Goal: Task Accomplishment & Management: Manage account settings

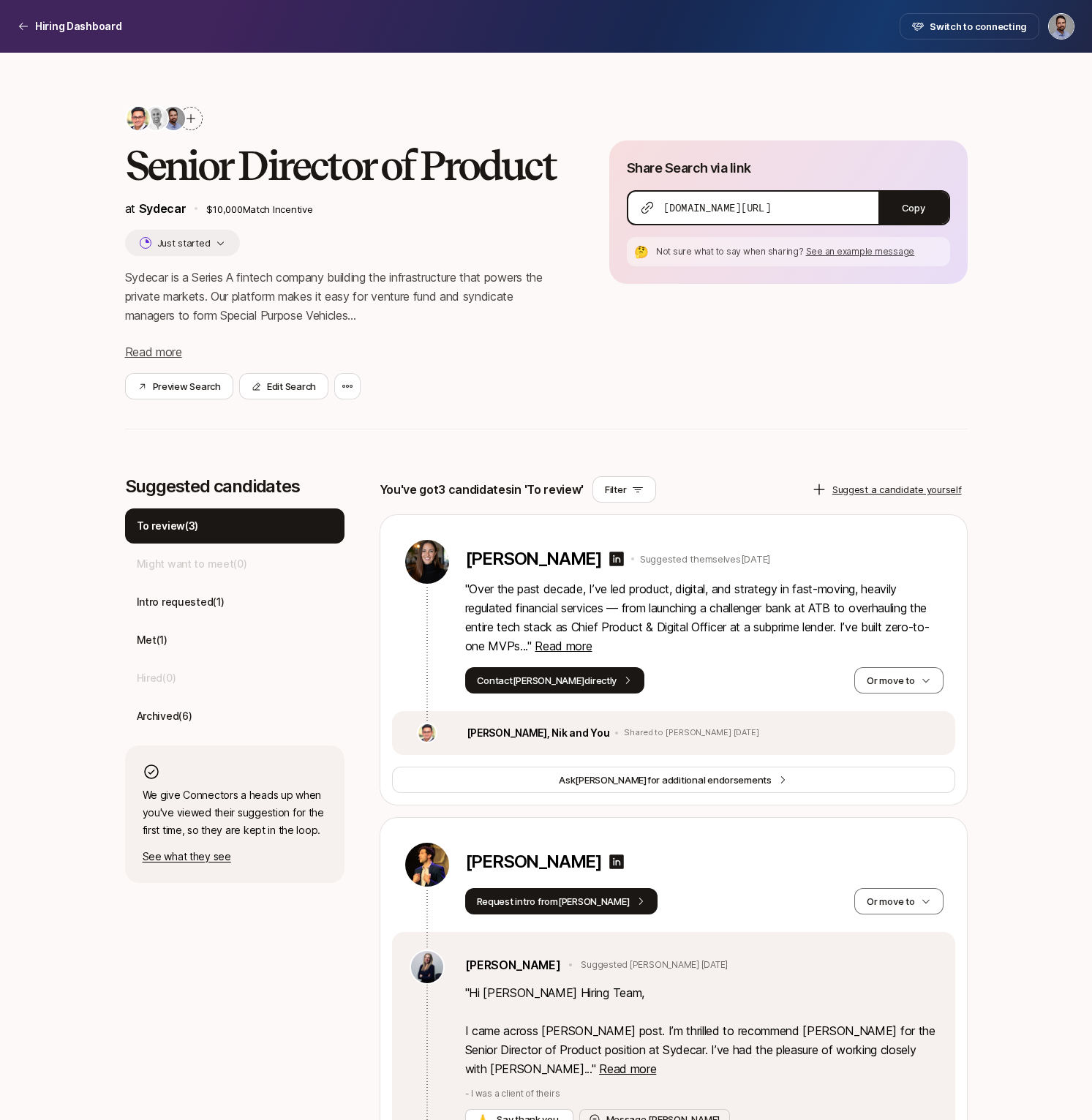
scroll to position [392, 0]
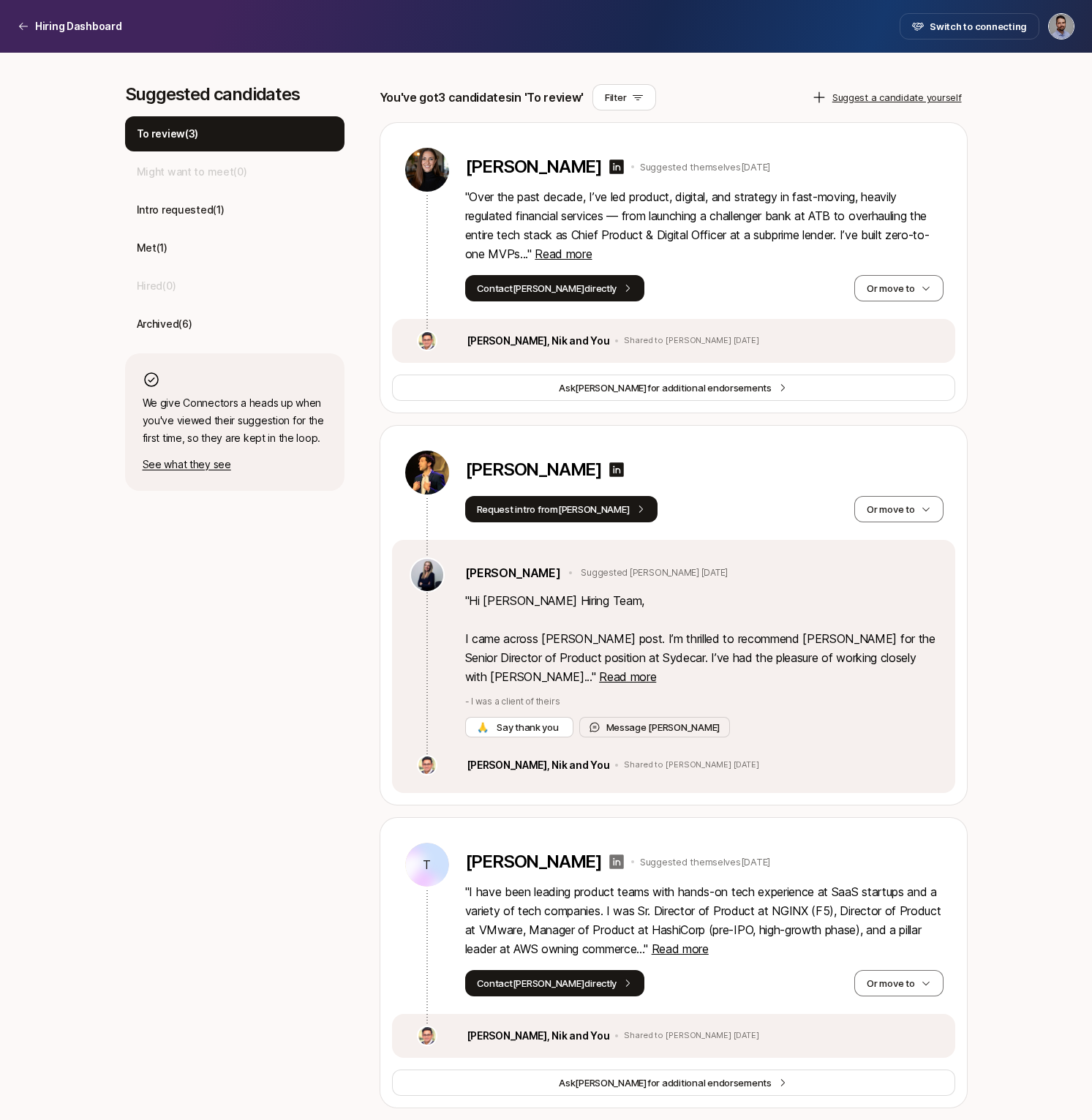
click at [617, 861] on icon at bounding box center [616, 861] width 18 height 18
click at [907, 988] on button "Or move to" at bounding box center [899, 983] width 88 height 26
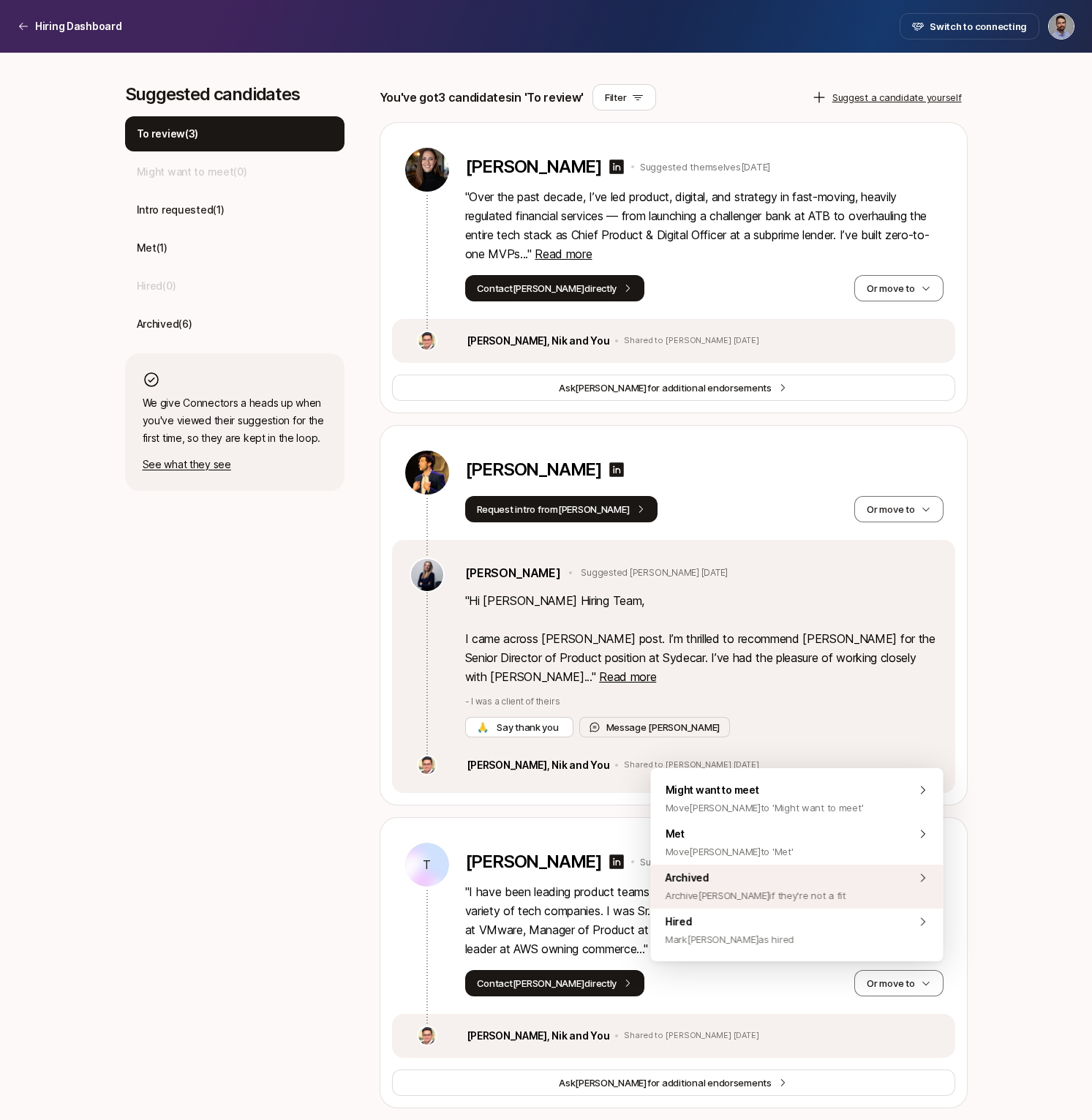
click at [809, 883] on span "Archived Archive [PERSON_NAME] if they're not a fit" at bounding box center [755, 886] width 181 height 35
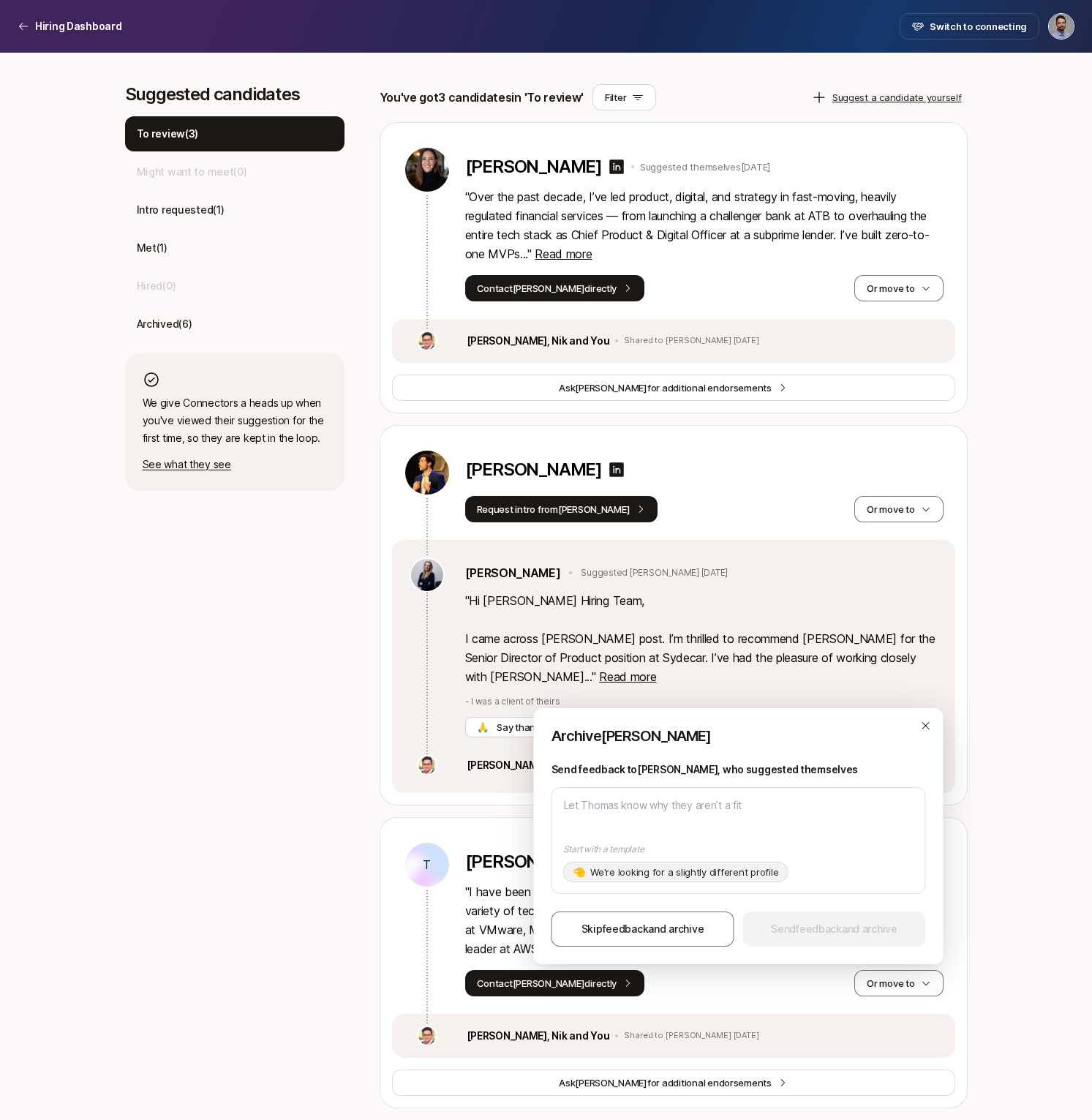
click at [679, 872] on p "We're looking for a slightly different profile" at bounding box center [684, 872] width 188 height 14
type textarea "Hi [PERSON_NAME], Thanks for your interest in the Senior Director of Product!! …"
type textarea "x"
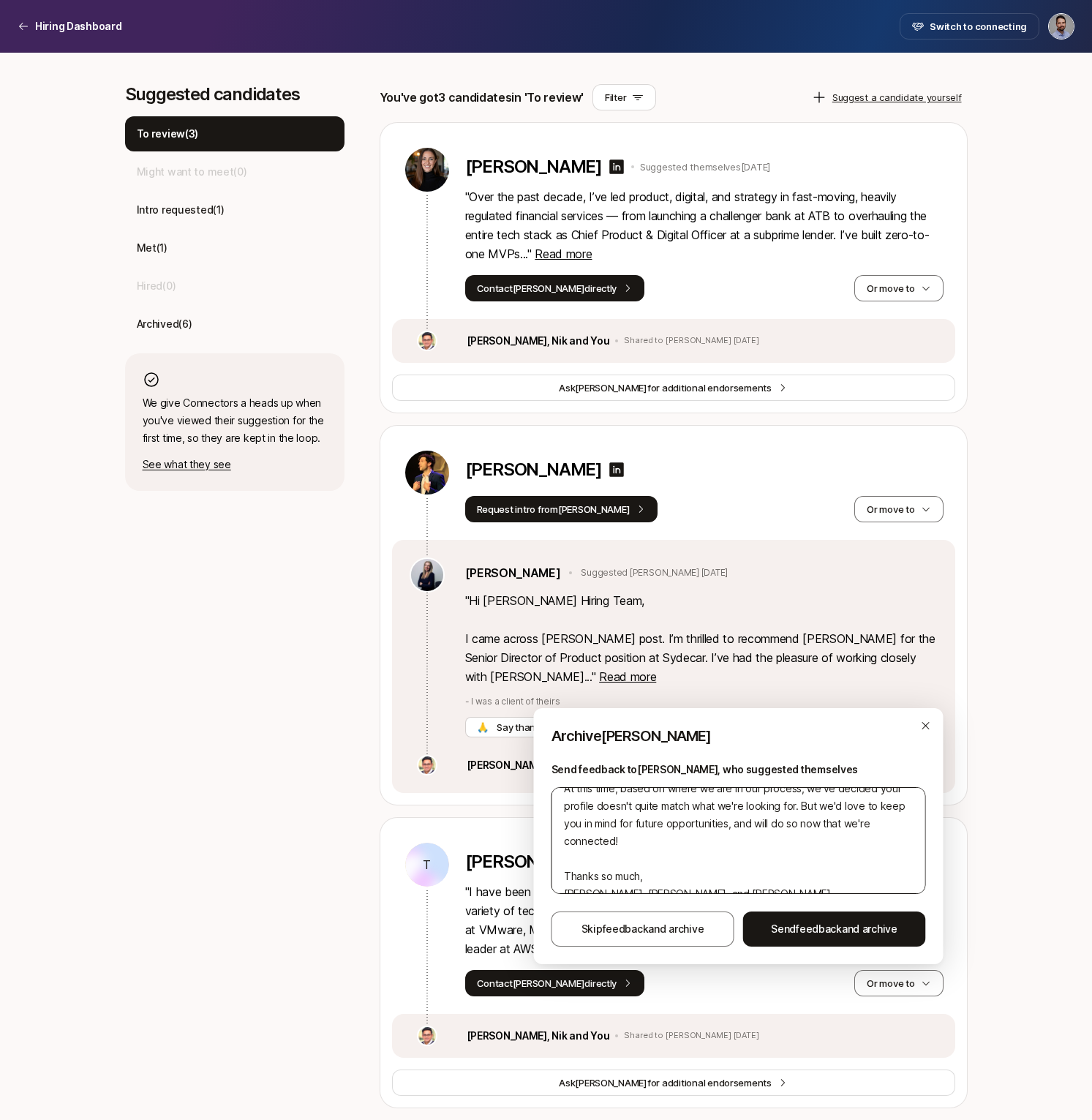
scroll to position [105, 0]
drag, startPoint x: 647, startPoint y: 878, endPoint x: 554, endPoint y: 883, distance: 93.1
click at [554, 883] on textarea "Hi [PERSON_NAME], Thanks for your interest in the Senior Director of Product!! …" at bounding box center [738, 840] width 375 height 107
type textarea "Hi [PERSON_NAME], Thanks for your interest in the Senior Director of Product!! …"
type textarea "x"
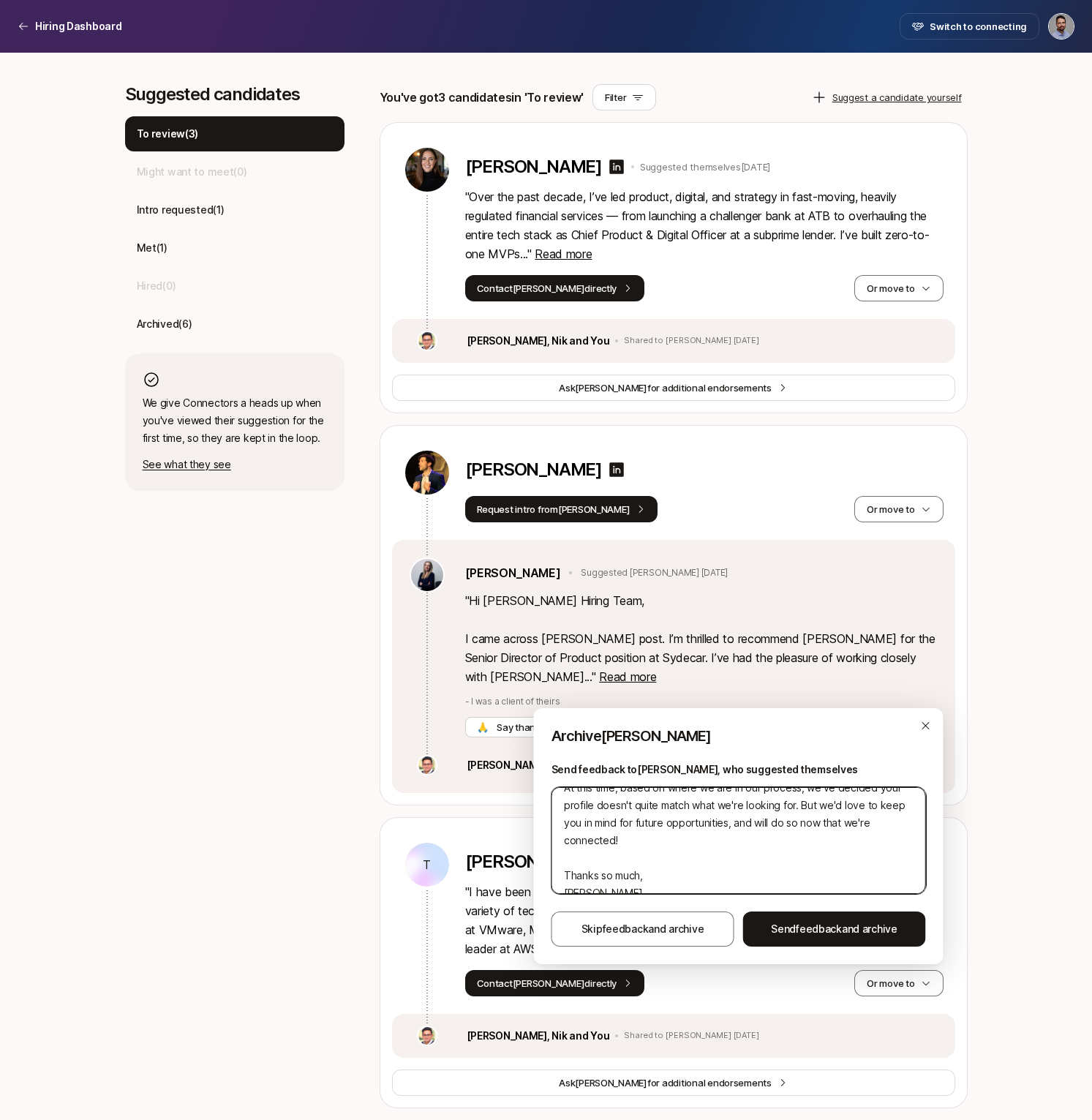
type textarea "Hi [PERSON_NAME], Thanks for your interest in the Senior Director of Product!! …"
type textarea "x"
type textarea "Hi [PERSON_NAME], Thanks for your interest in the Senior Director of Product!! …"
type textarea "x"
type textarea "Hi [PERSON_NAME], Thanks for your interest in the Senior Director of Product!! …"
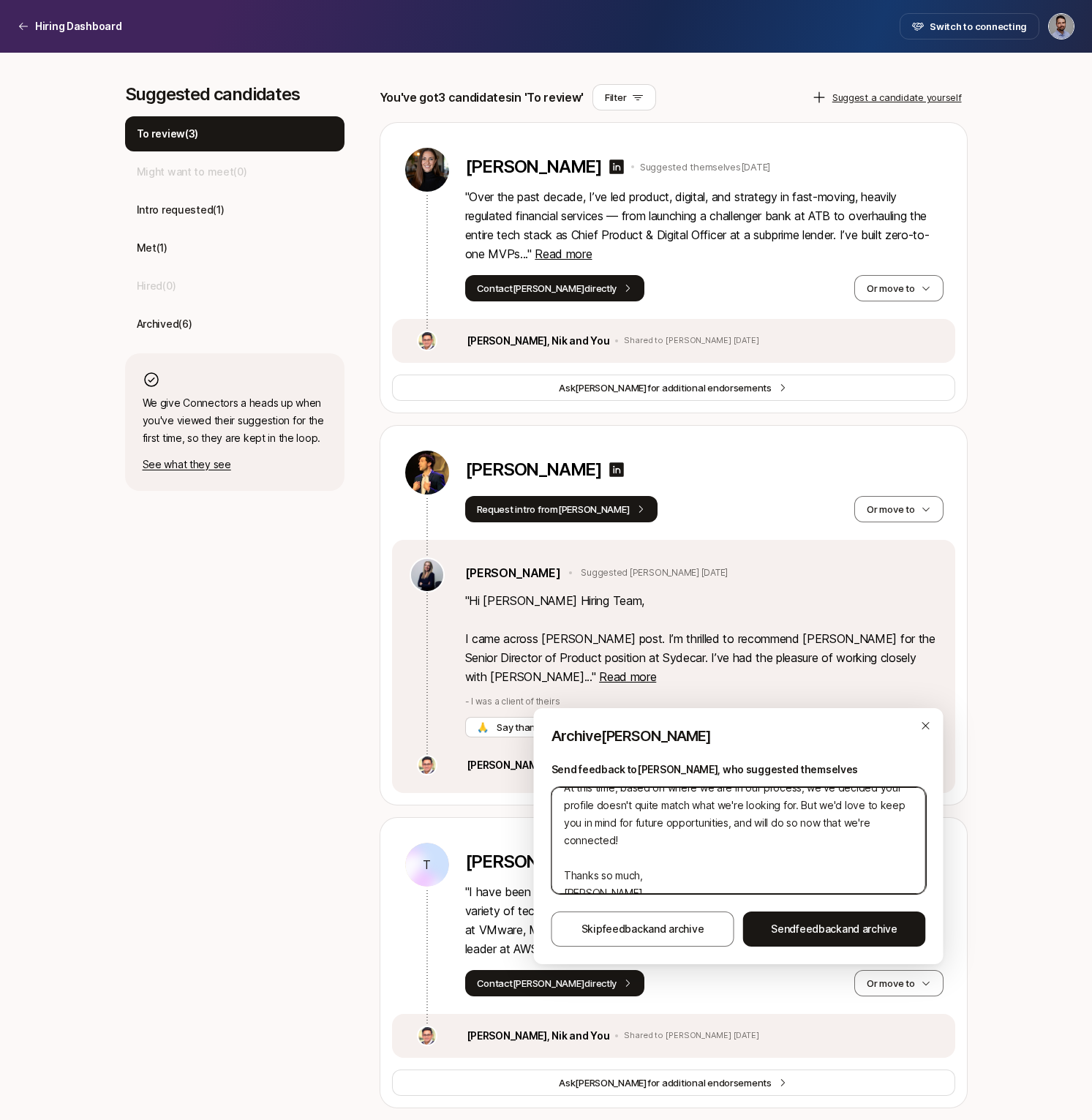
type textarea "x"
type textarea "Hi [PERSON_NAME], Thanks for your interest in the Senior Director of Product!! …"
type textarea "x"
type textarea "Hi [PERSON_NAME], Thanks for your interest in the Senior Director of Product!! …"
type textarea "x"
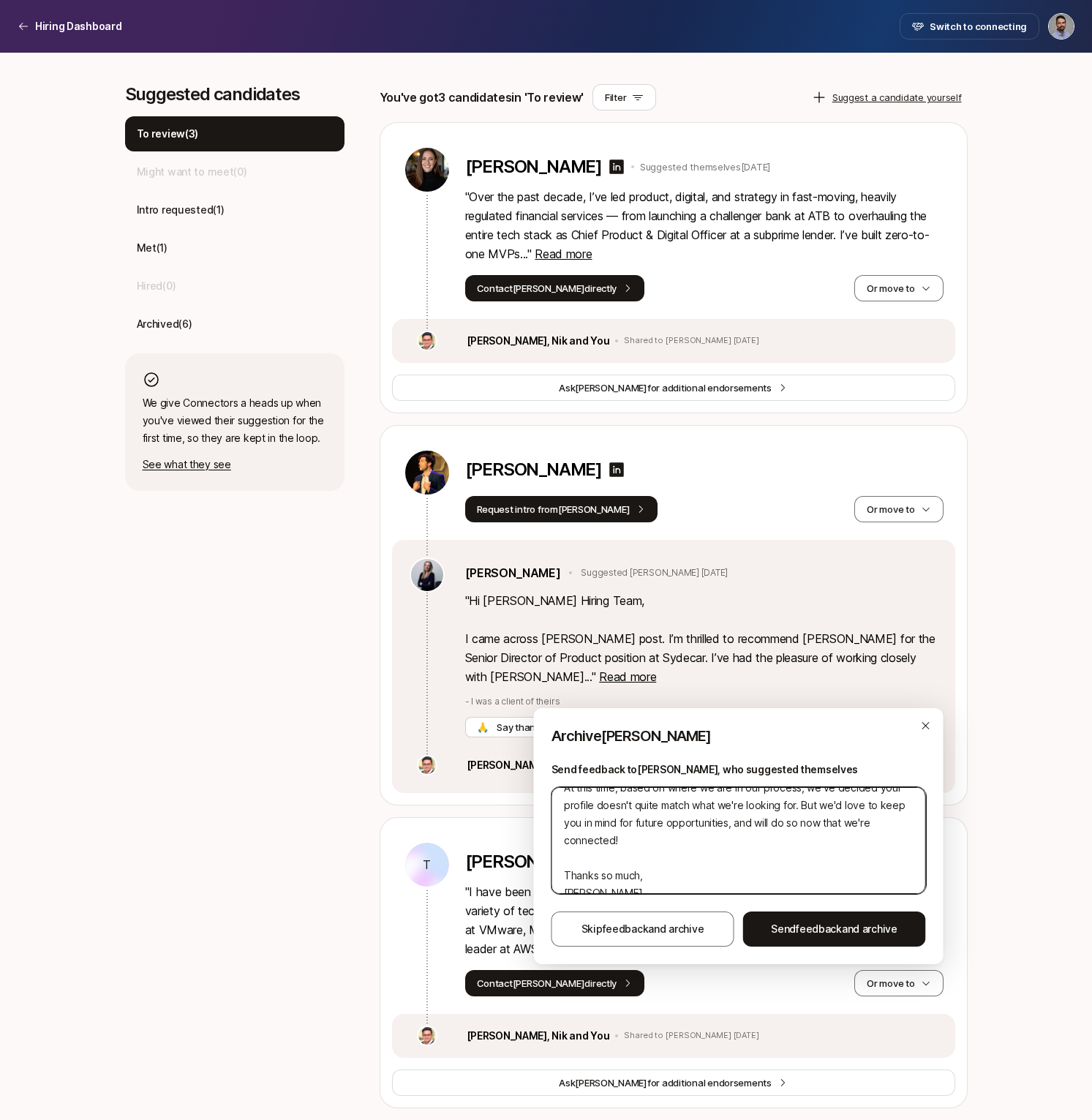
type textarea "Hi [PERSON_NAME], Thanks for your interest in the Senior Director of Product!! …"
type textarea "x"
type textarea "Hi [PERSON_NAME], Thanks for your interest in the Senior Director of Product!! …"
type textarea "x"
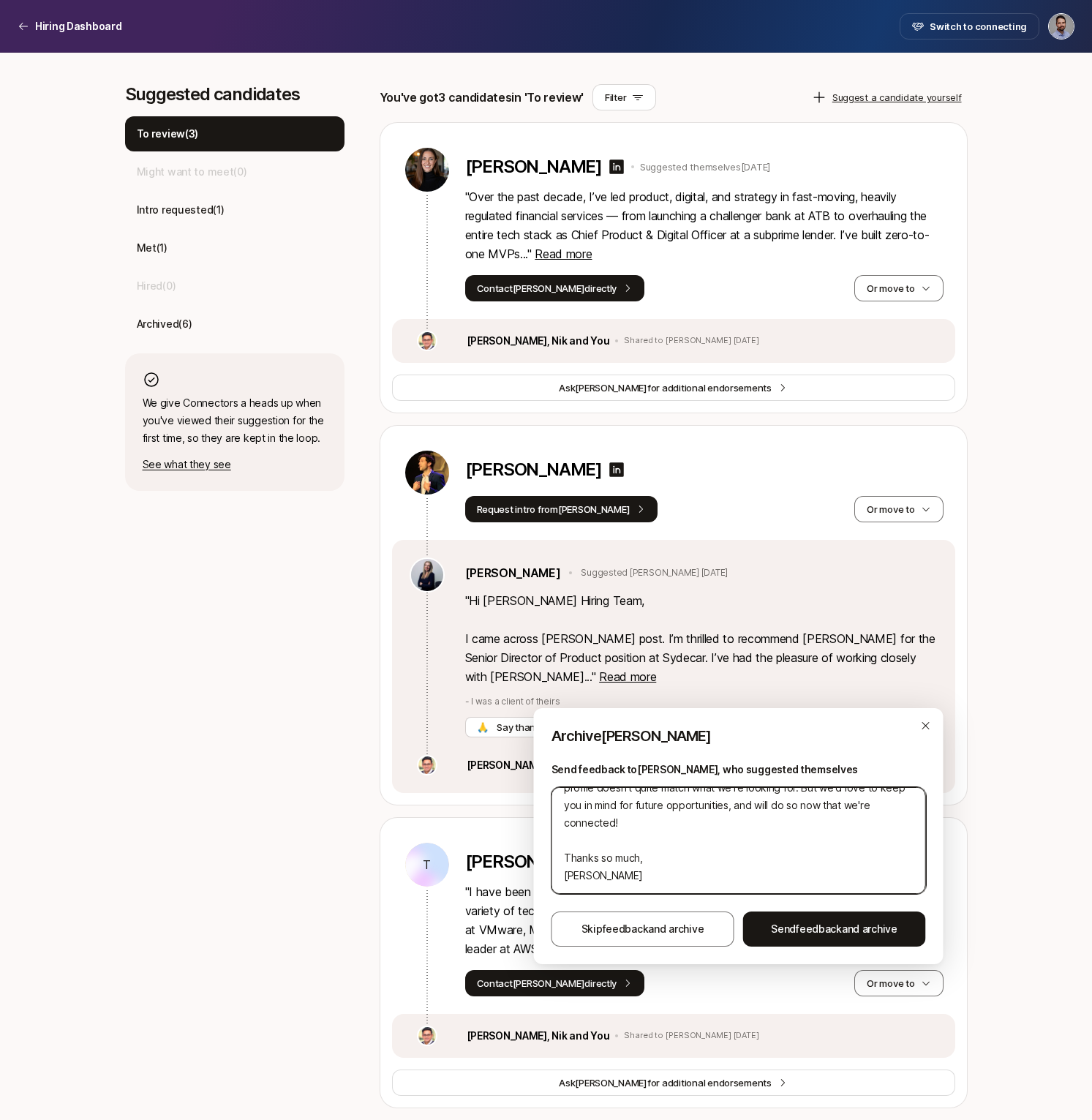
type textarea "Hi [PERSON_NAME], Thanks for your interest in the Senior Director of Product!! …"
type textarea "x"
type textarea "Hi [PERSON_NAME], Thanks for your interest in the Senior Director of Product!! …"
type textarea "x"
type textarea "Hi [PERSON_NAME], Thanks for your interest in the Senior Director of Product!! …"
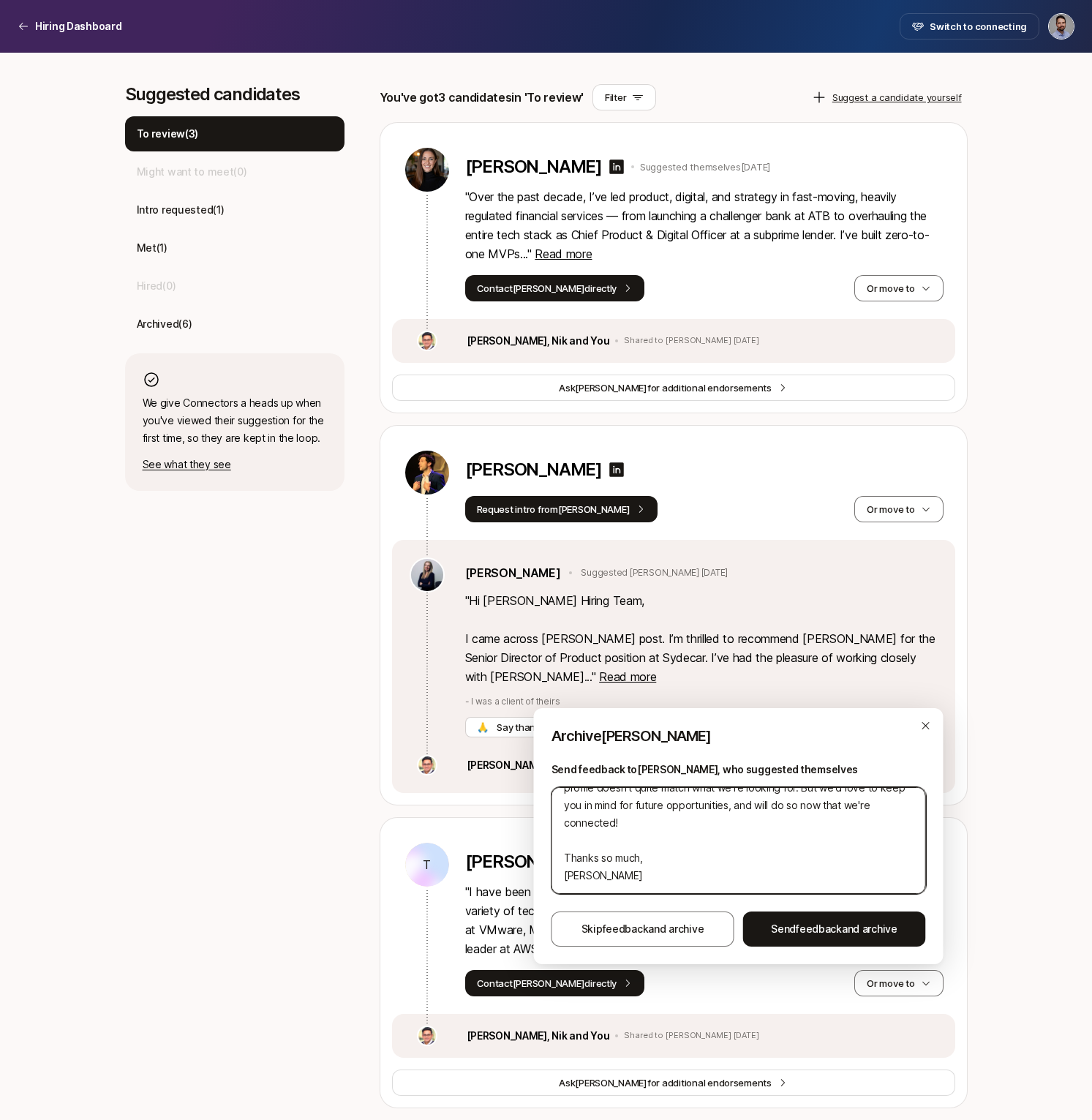
type textarea "x"
type textarea "Hi [PERSON_NAME], Thanks for your interest in the Senior Director of Product!! …"
type textarea "x"
type textarea "Hi [PERSON_NAME], Thanks for your interest in the Senior Director of Product!! …"
type textarea "x"
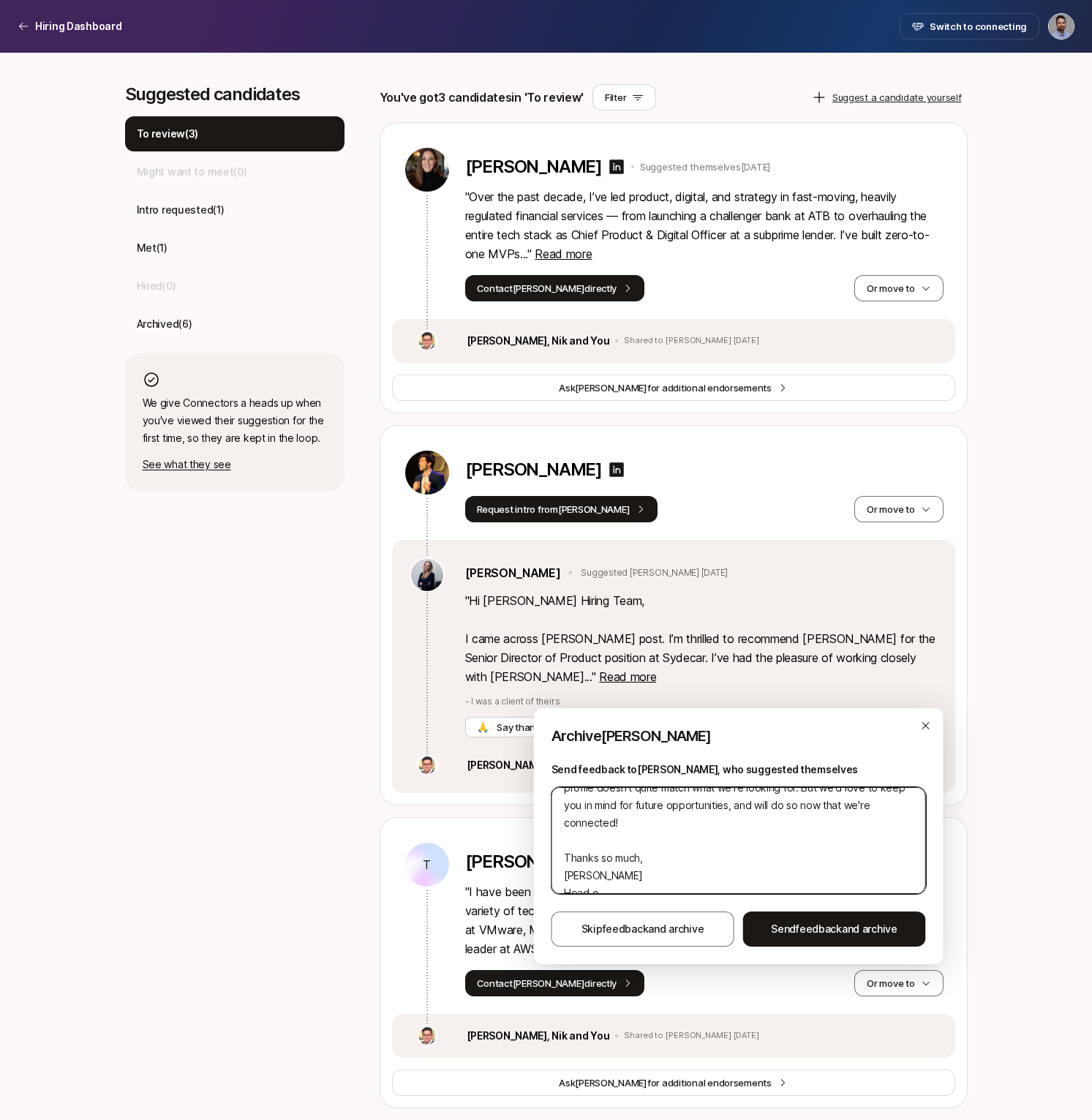
type textarea "Hi [PERSON_NAME], Thanks for your interest in the Senior Director of Product!! …"
type textarea "x"
type textarea "Hi [PERSON_NAME], Thanks for your interest in the Senior Director of Product!! …"
type textarea "x"
type textarea "Hi [PERSON_NAME], Thanks for your interest in the Senior Director of Product!! …"
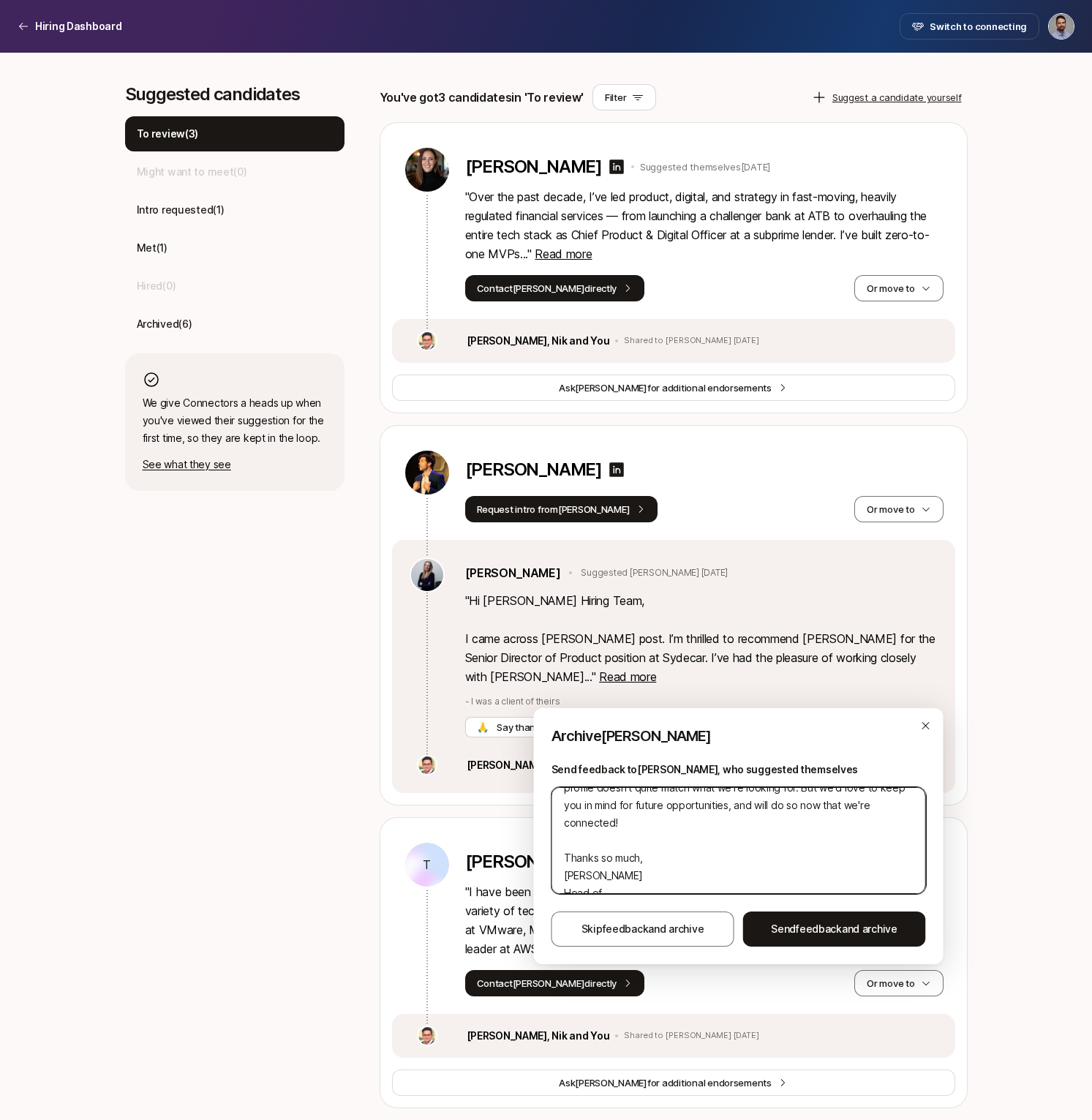
type textarea "x"
type textarea "Hi [PERSON_NAME], Thanks for your interest in the Senior Director of Product!! …"
type textarea "x"
type textarea "Hi [PERSON_NAME], Thanks for your interest in the Senior Director of Product!! …"
type textarea "x"
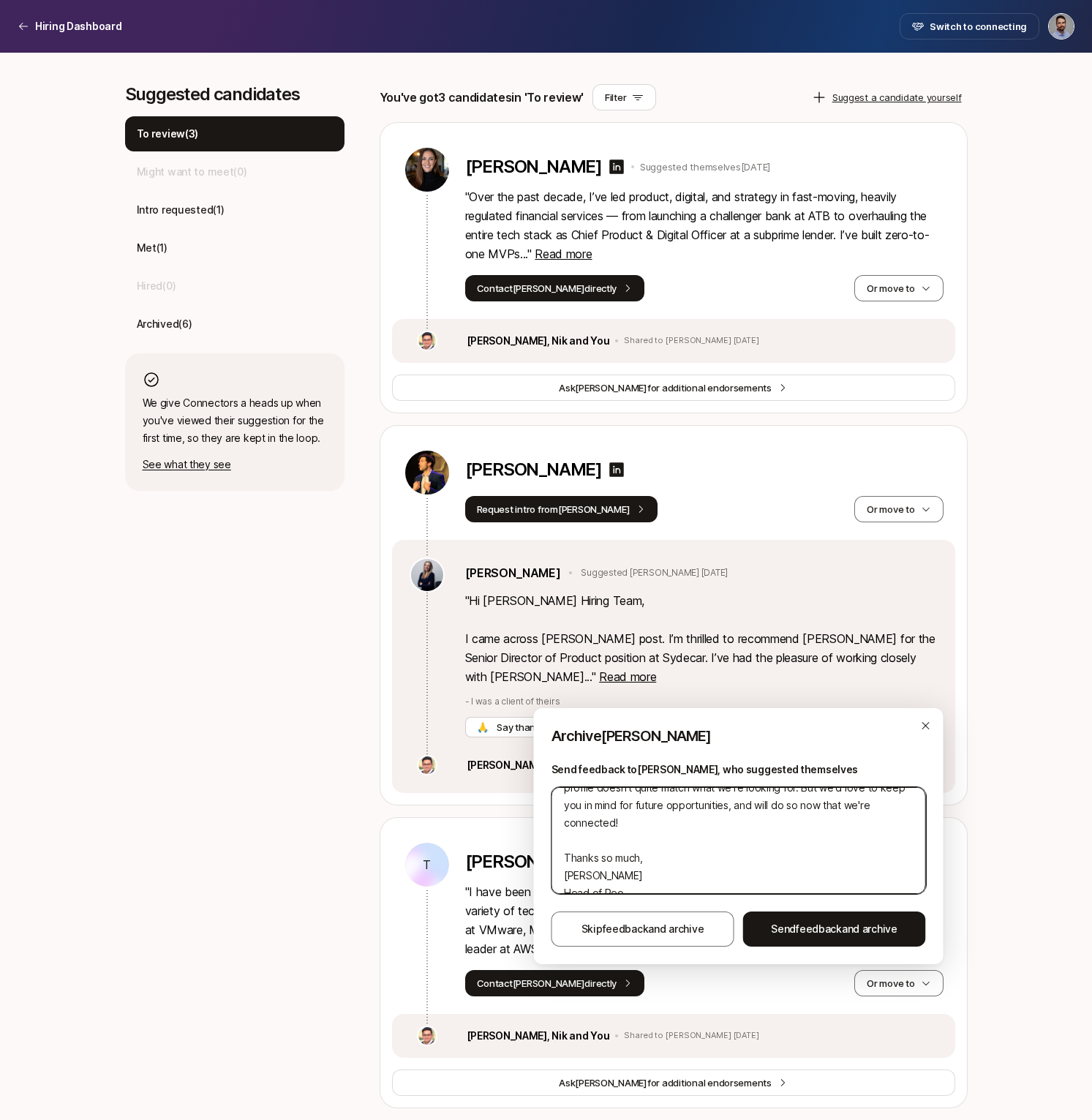
type textarea "Hi [PERSON_NAME], Thanks for your interest in the Senior Director of Product!! …"
type textarea "x"
type textarea "Hi [PERSON_NAME], Thanks for your interest in the Senior Director of Product!! …"
type textarea "x"
type textarea "Hi [PERSON_NAME], Thanks for your interest in the Senior Director of Product!! …"
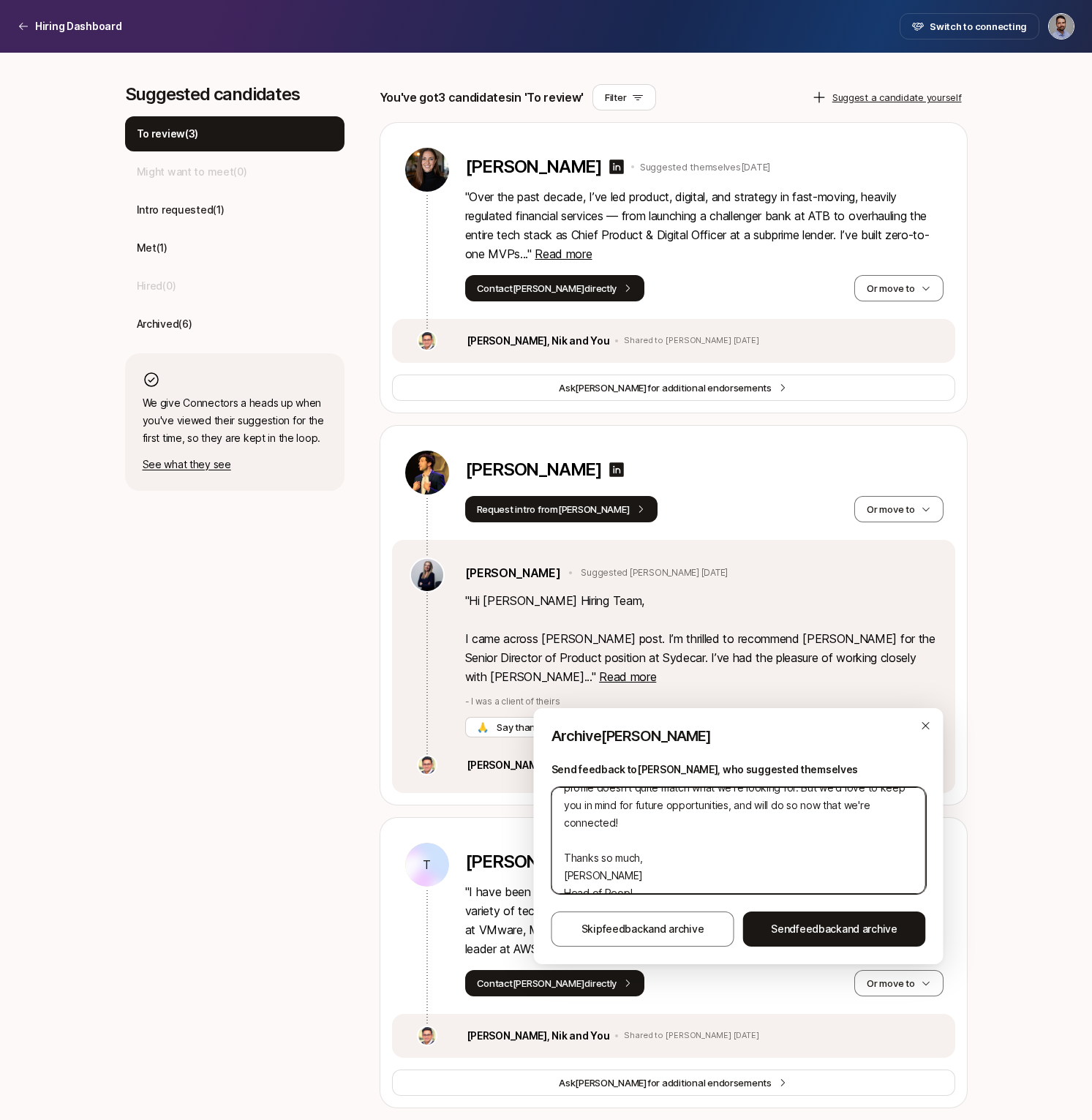
type textarea "x"
type textarea "Hi [PERSON_NAME], Thanks for your interest in the Senior Director of Product!! …"
type textarea "x"
type textarea "Hi [PERSON_NAME], Thanks for your interest in the Senior Director of Product!! …"
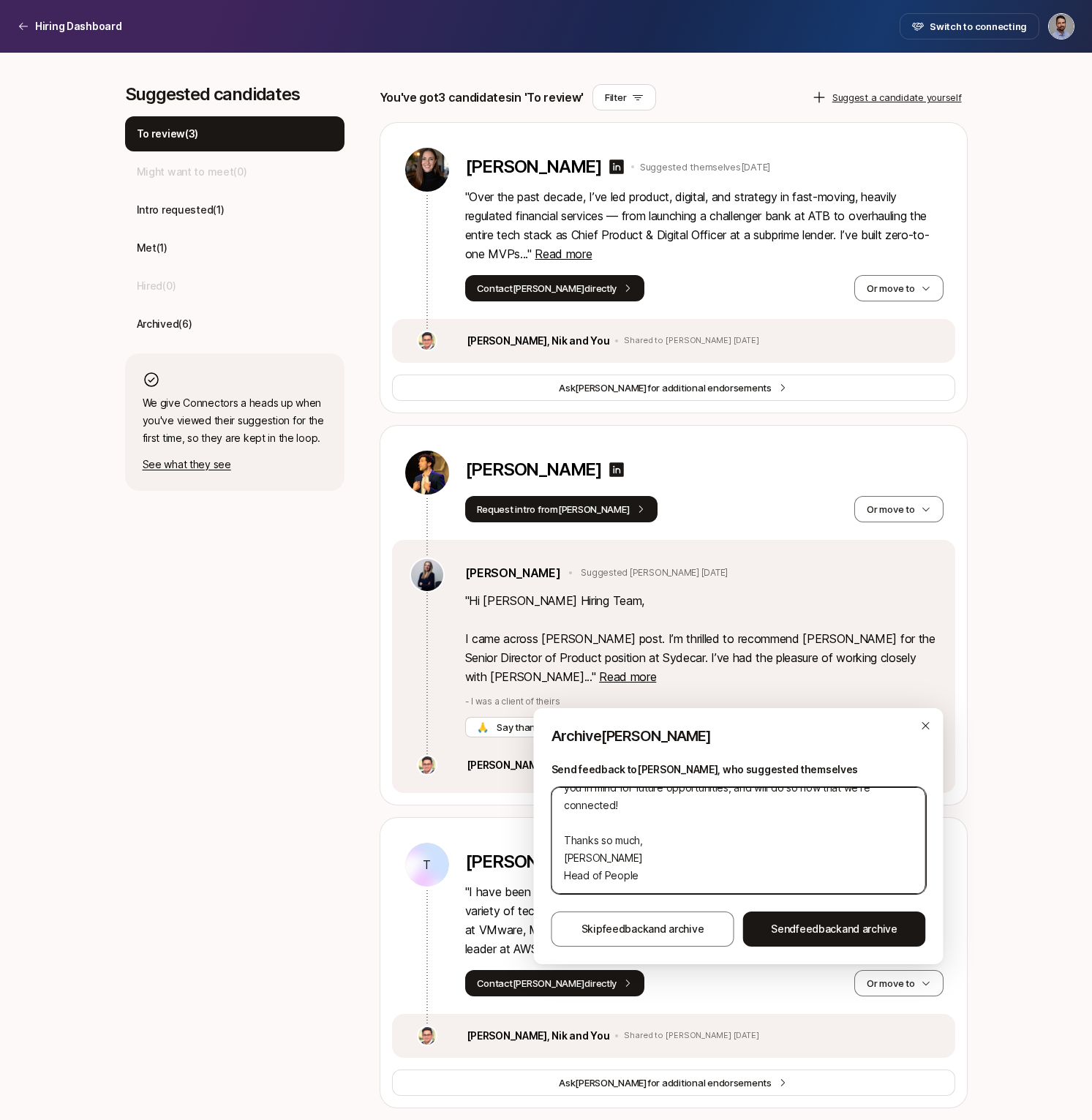
type textarea "x"
type textarea "Hi [PERSON_NAME], Thanks for your interest in the Senior Director of Product!! …"
type textarea "x"
type textarea "Hi [PERSON_NAME], Thanks for your interest in the Senior Director of Product!! …"
type textarea "x"
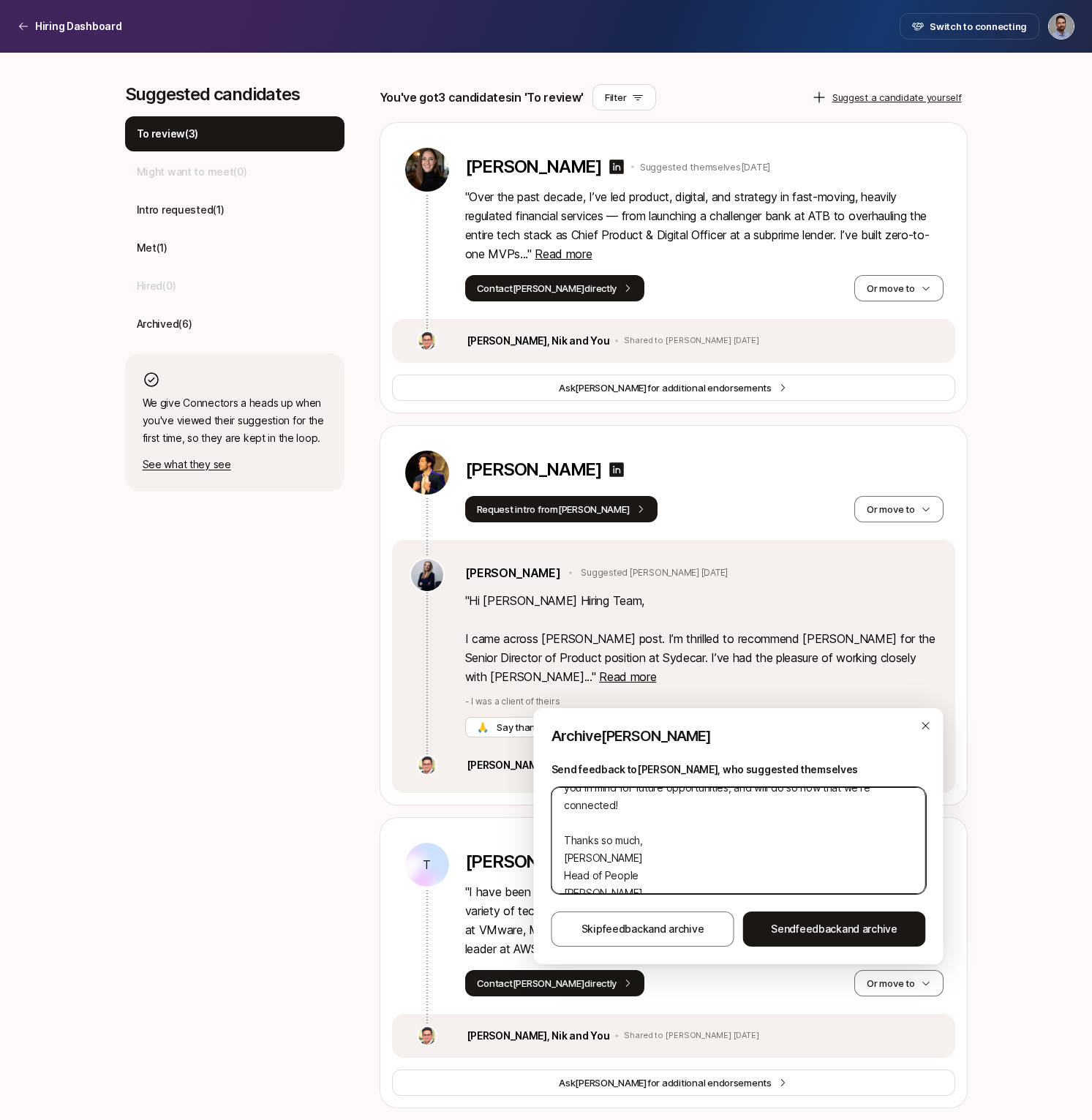
type textarea "Hi [PERSON_NAME], Thanks for your interest in the Senior Director of Product!! …"
type textarea "x"
type textarea "Hi [PERSON_NAME], Thanks for your interest in the Senior Director of Product!! …"
type textarea "x"
type textarea "Hi [PERSON_NAME], Thanks for your interest in the Senior Director of Product!! …"
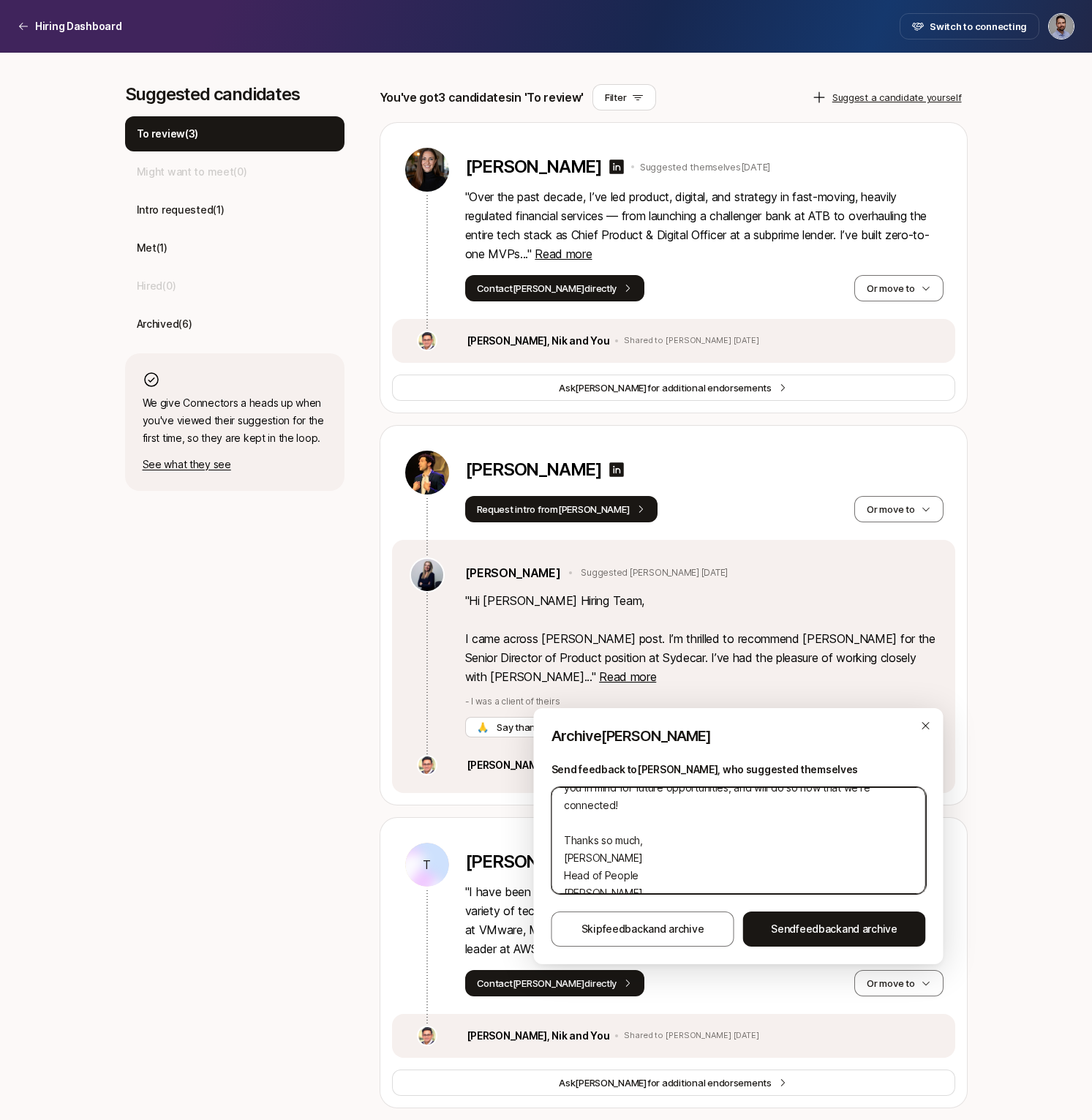
type textarea "x"
type textarea "Hi [PERSON_NAME], Thanks for your interest in the Senior Director of Product!! …"
type textarea "x"
drag, startPoint x: 617, startPoint y: 876, endPoint x: 543, endPoint y: 837, distance: 83.6
click at [543, 837] on div "T Archive [PERSON_NAME] Send feedback to [PERSON_NAME] , who suggested themselv…" at bounding box center [738, 836] width 410 height 256
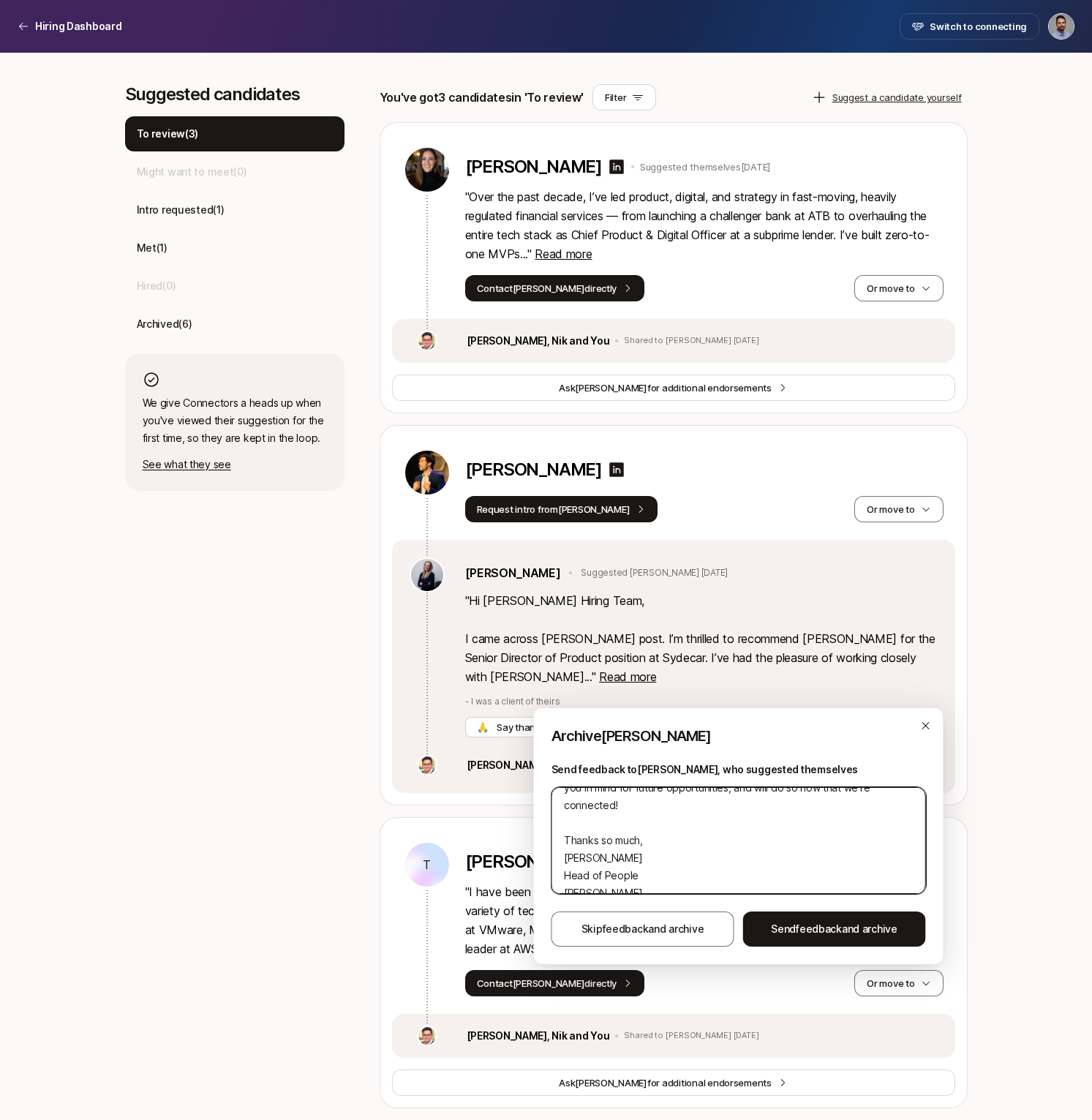
click at [700, 843] on textarea "Hi [PERSON_NAME], Thanks for your interest in the Senior Director of Product!! …" at bounding box center [738, 840] width 375 height 107
type textarea "Hi [PERSON_NAME], Thanks for your interest in the Senior Director of Product!! …"
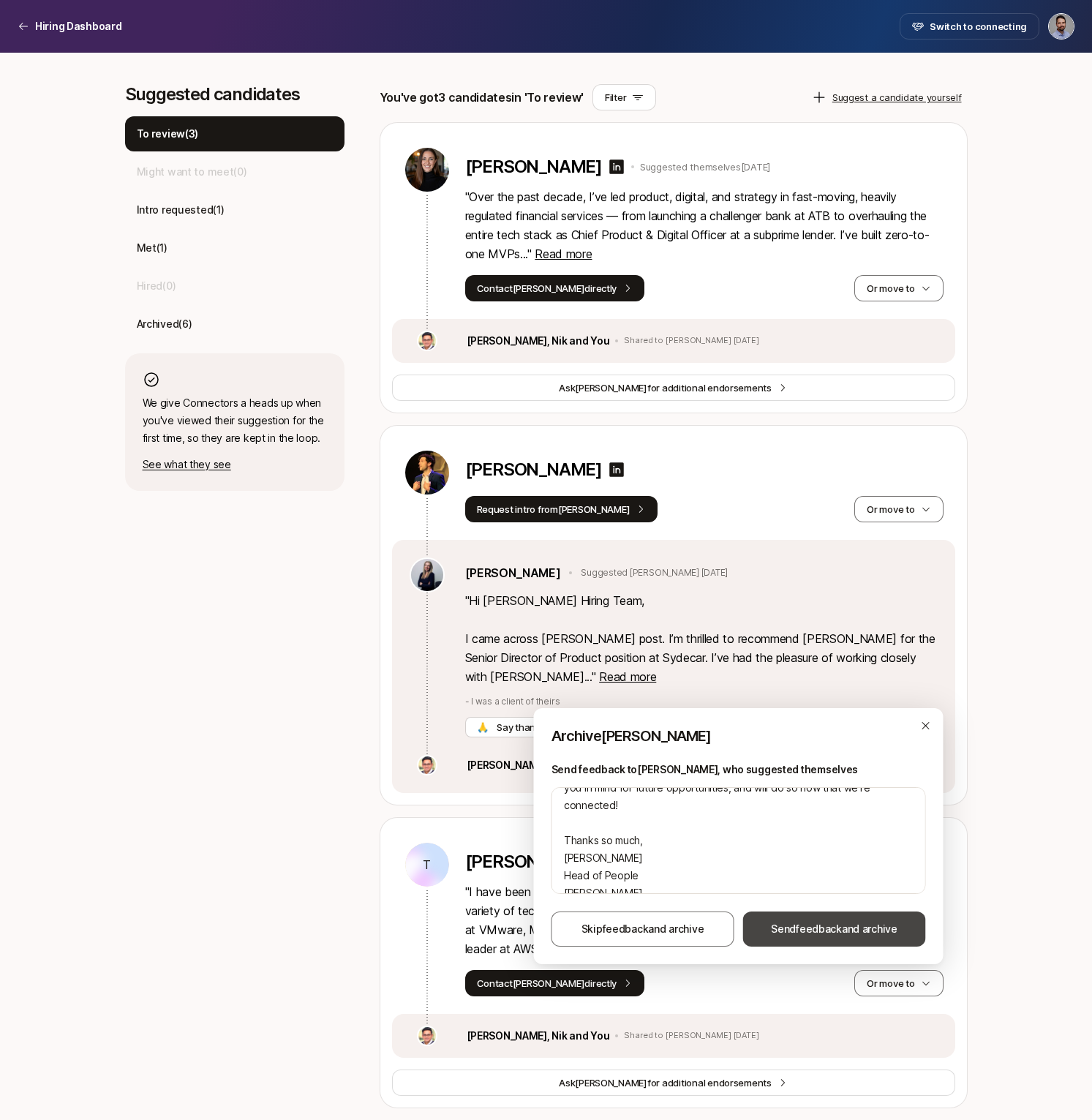
click at [813, 931] on span "feedback" at bounding box center [819, 928] width 46 height 13
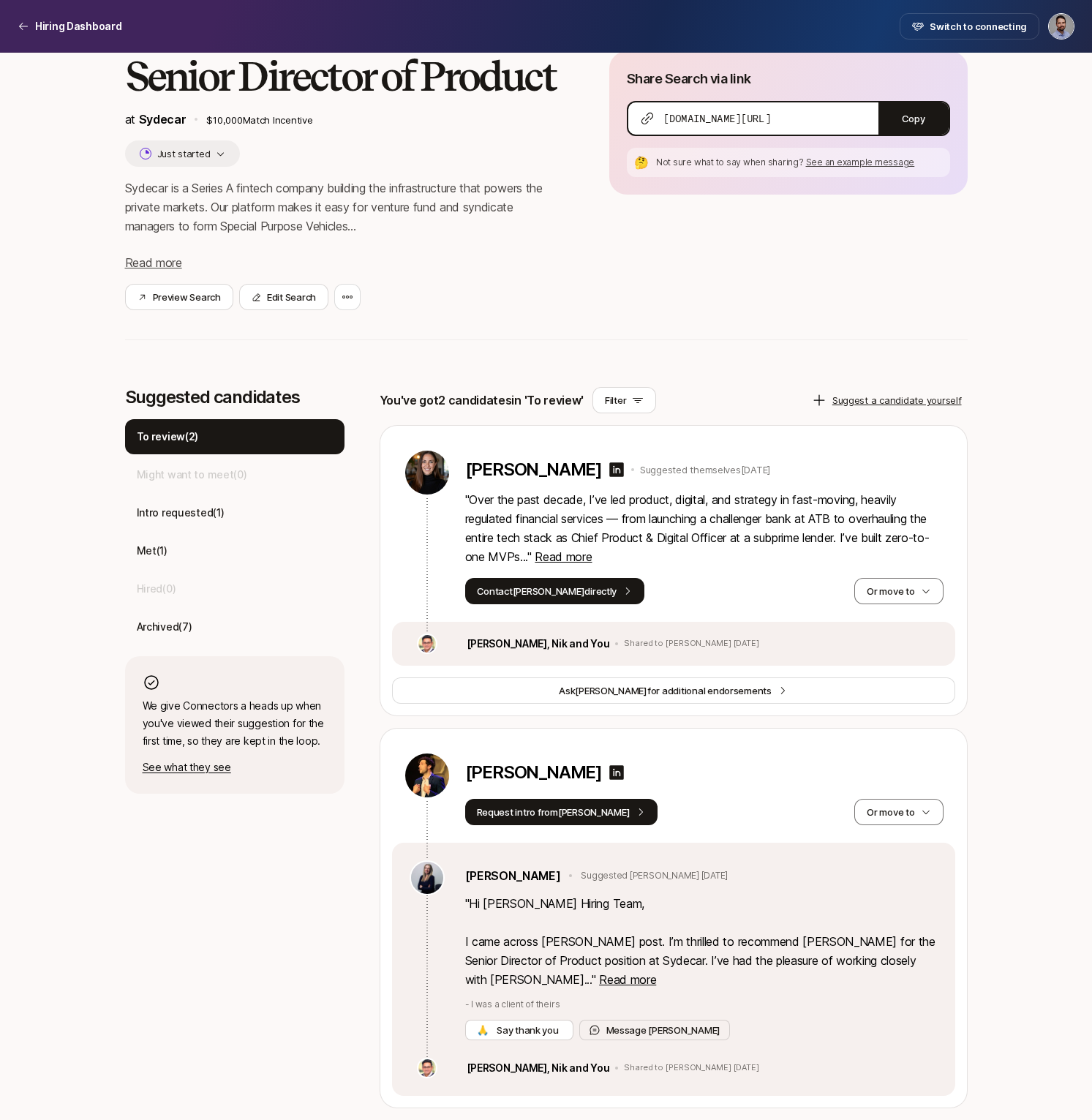
scroll to position [89, 0]
click at [599, 978] on span "Read more" at bounding box center [627, 979] width 57 height 14
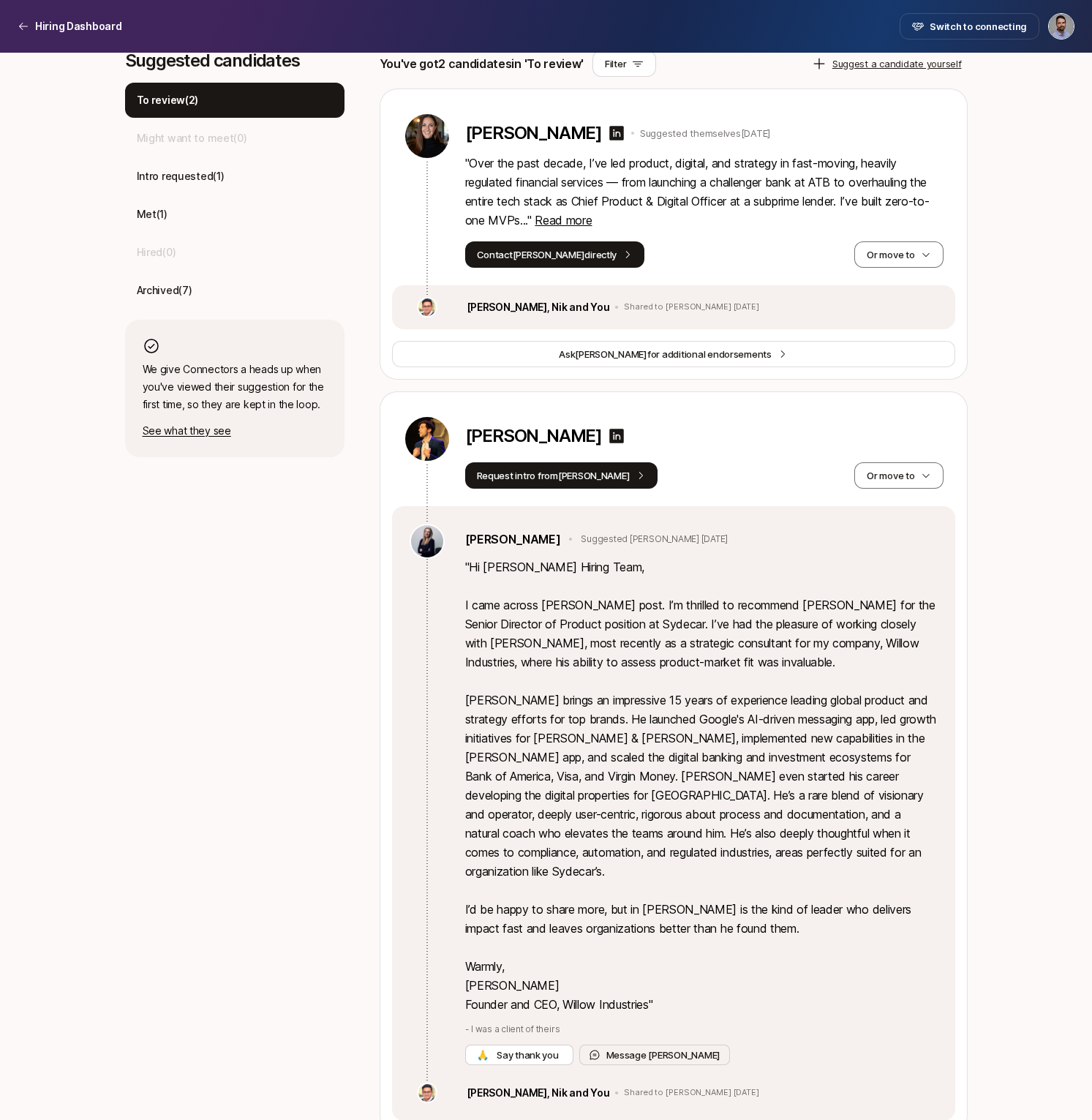
scroll to position [432, 0]
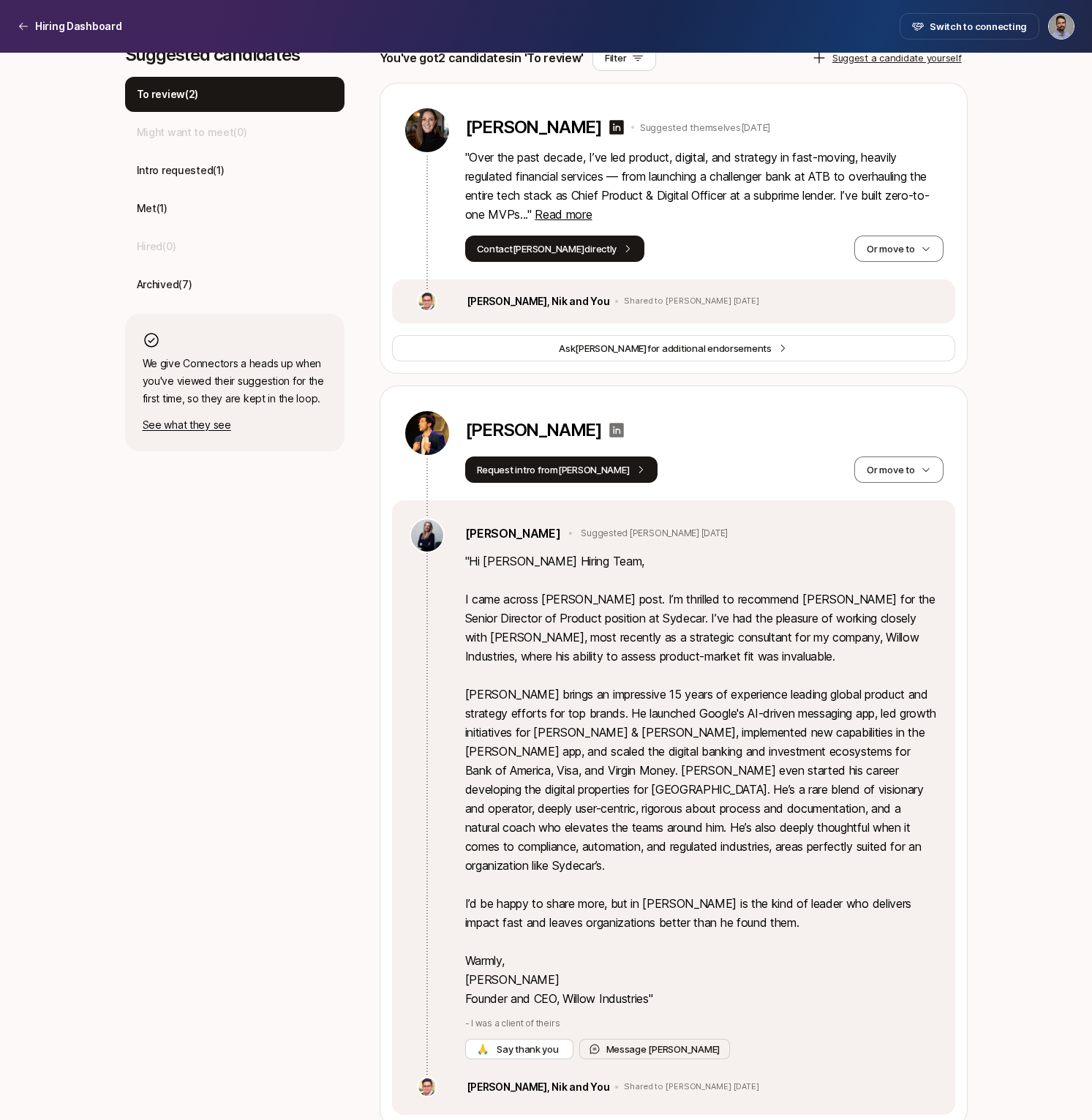
click at [610, 429] on icon at bounding box center [616, 430] width 14 height 14
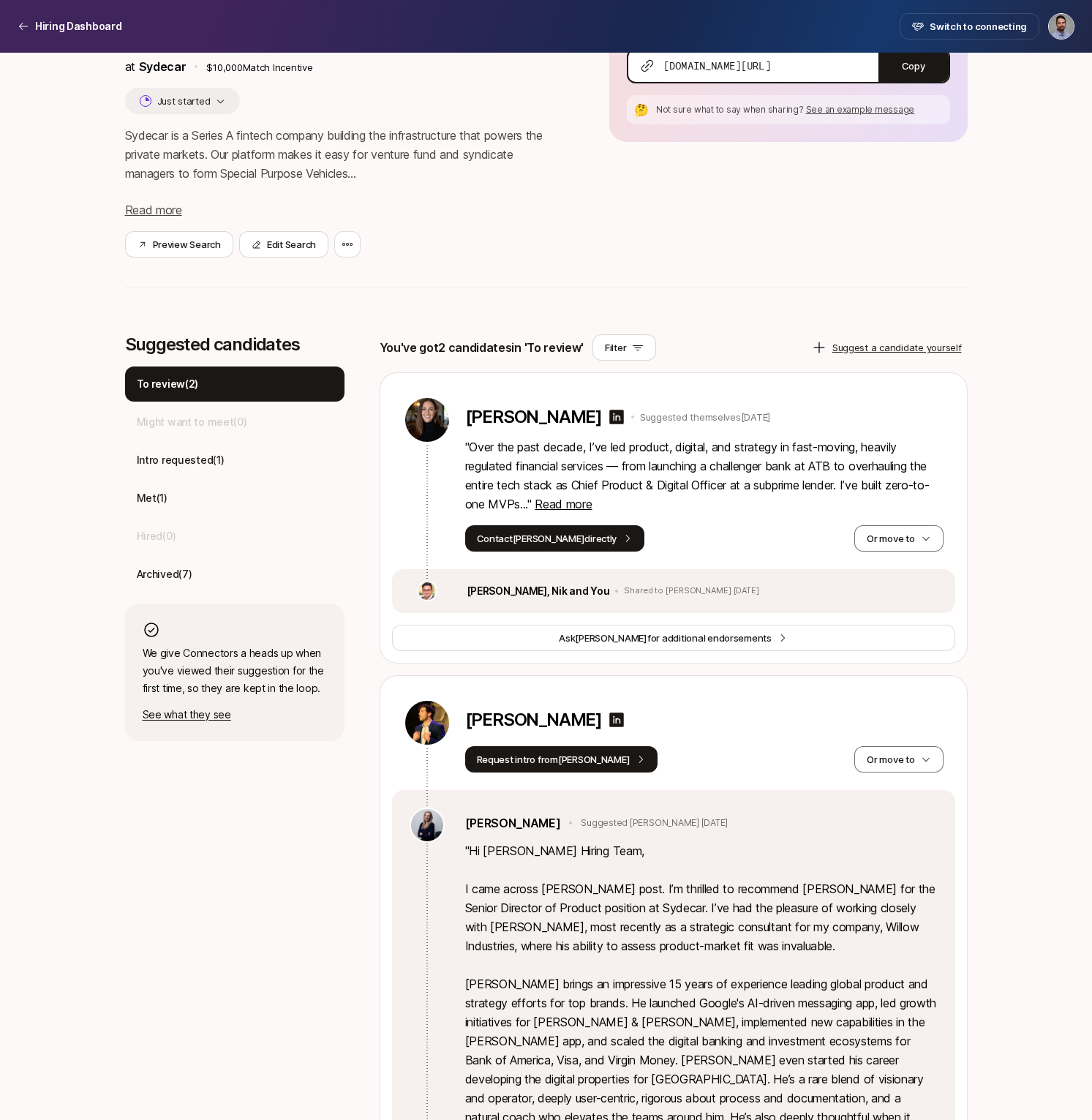
scroll to position [0, 0]
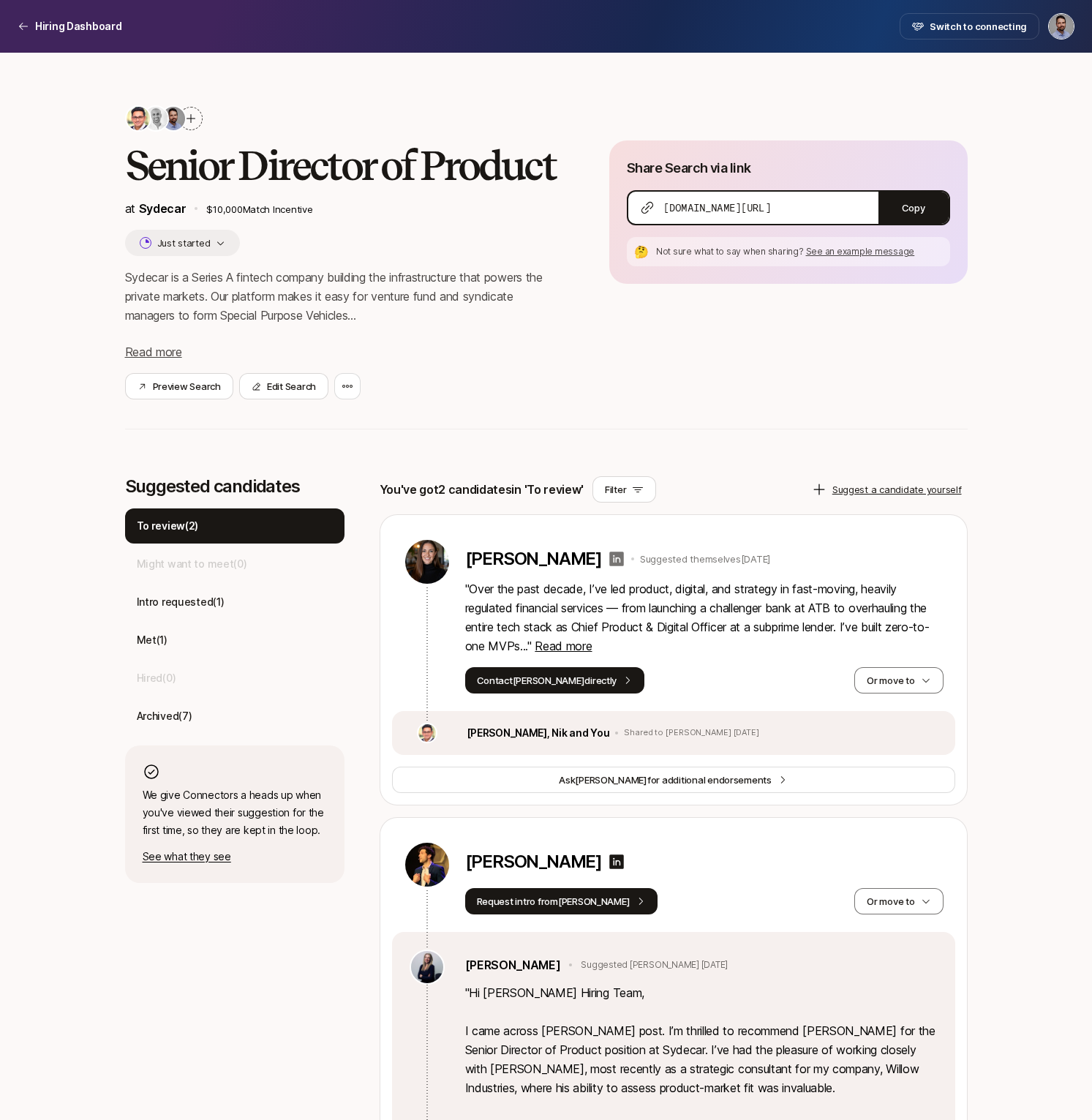
click at [608, 557] on icon at bounding box center [616, 559] width 18 height 18
click at [560, 644] on span "Read more" at bounding box center [563, 645] width 57 height 14
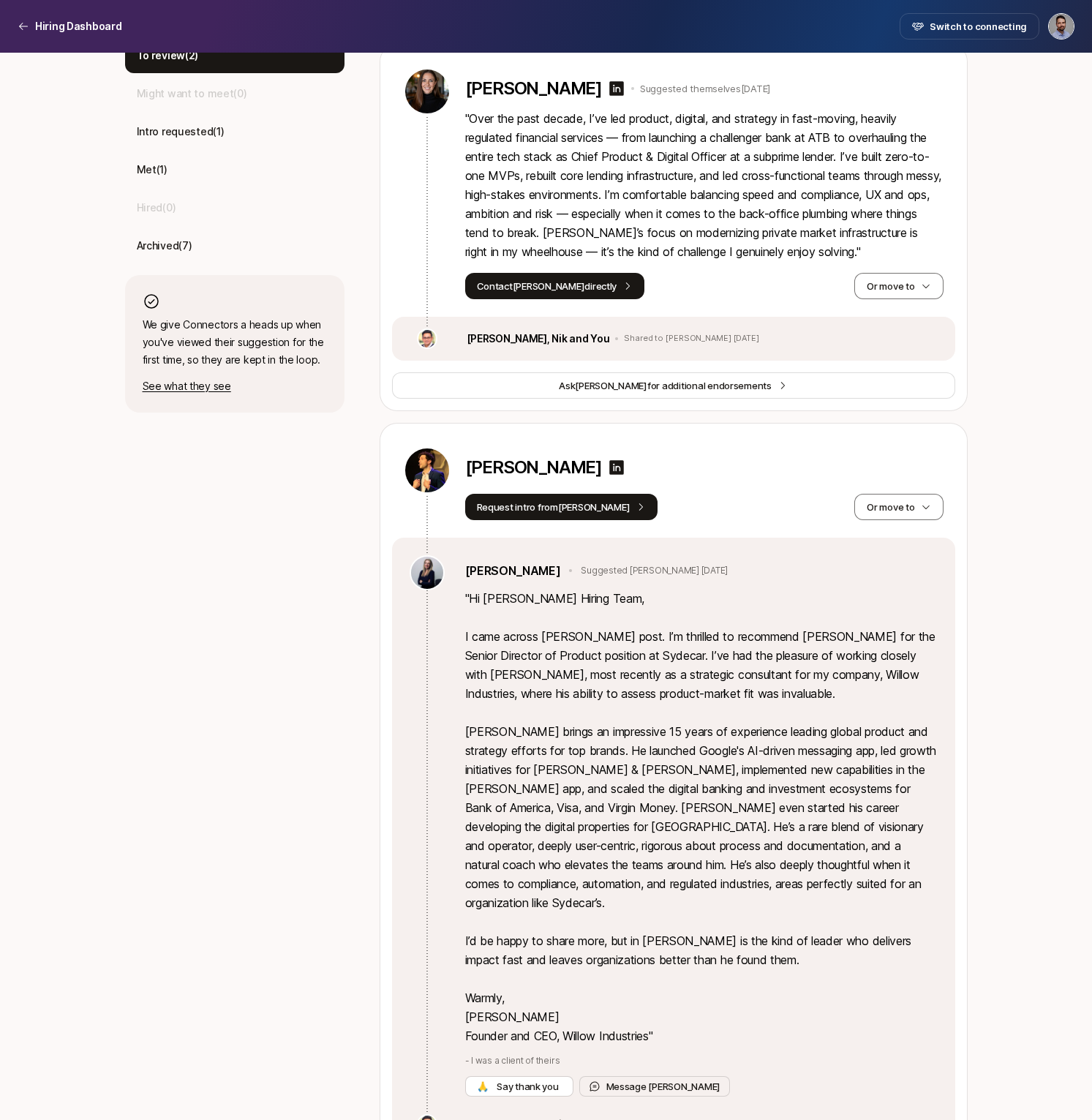
scroll to position [470, 0]
click at [916, 500] on button "Or move to" at bounding box center [899, 507] width 88 height 26
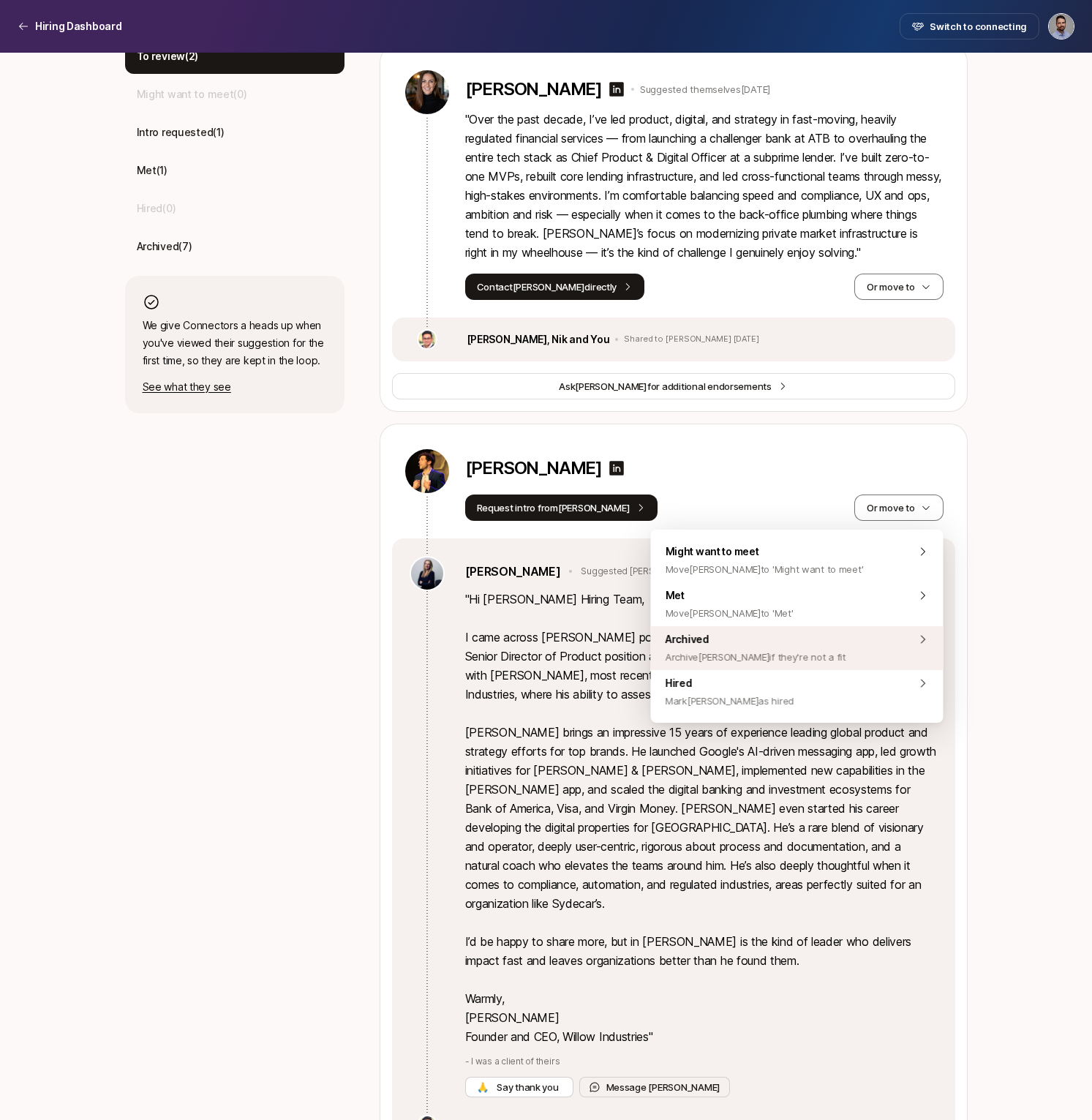
click at [754, 638] on span "Archived Archive [PERSON_NAME] if they're not a fit" at bounding box center [755, 648] width 181 height 35
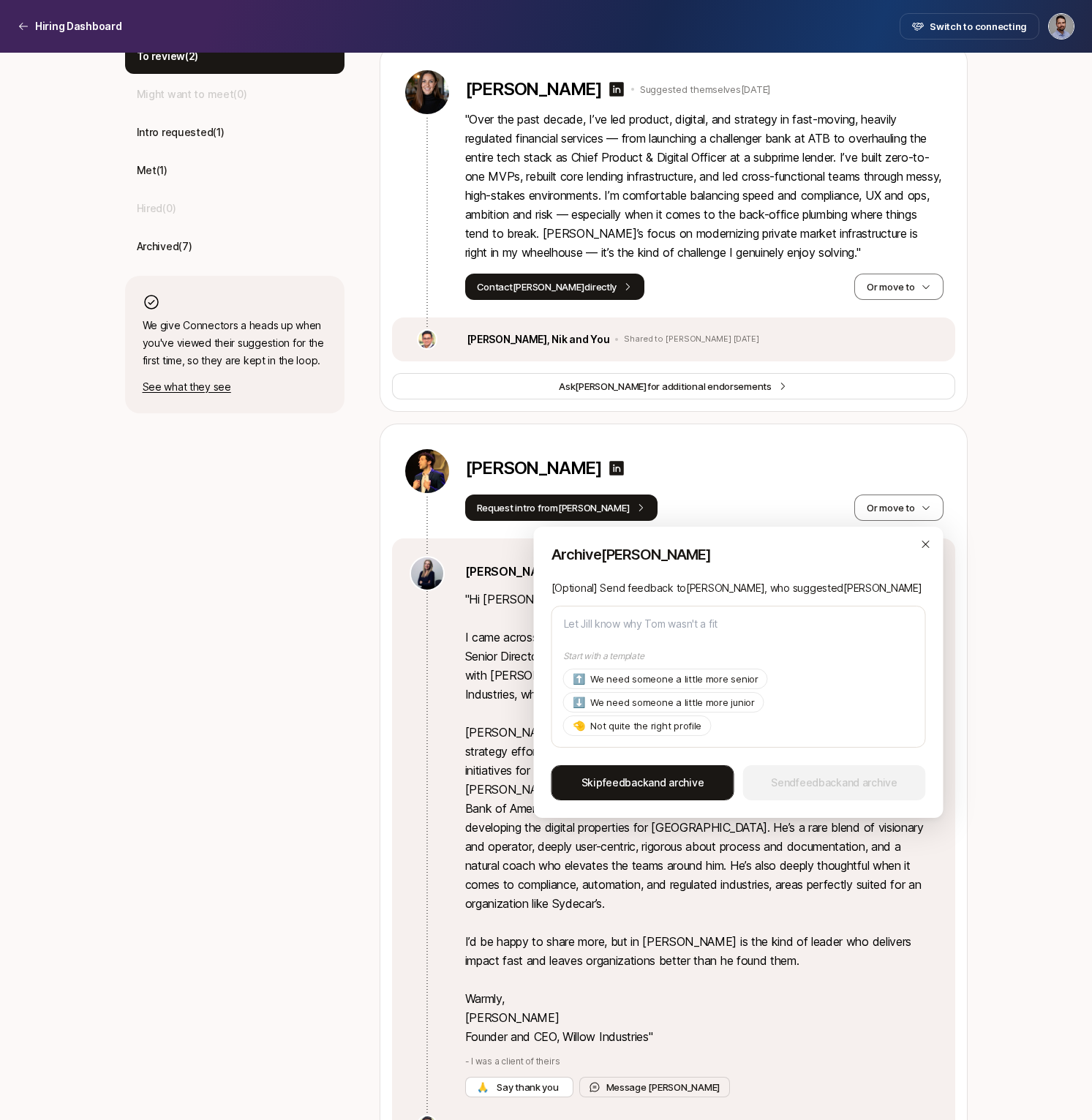
click at [637, 780] on span "feedback" at bounding box center [626, 782] width 46 height 13
type textarea "x"
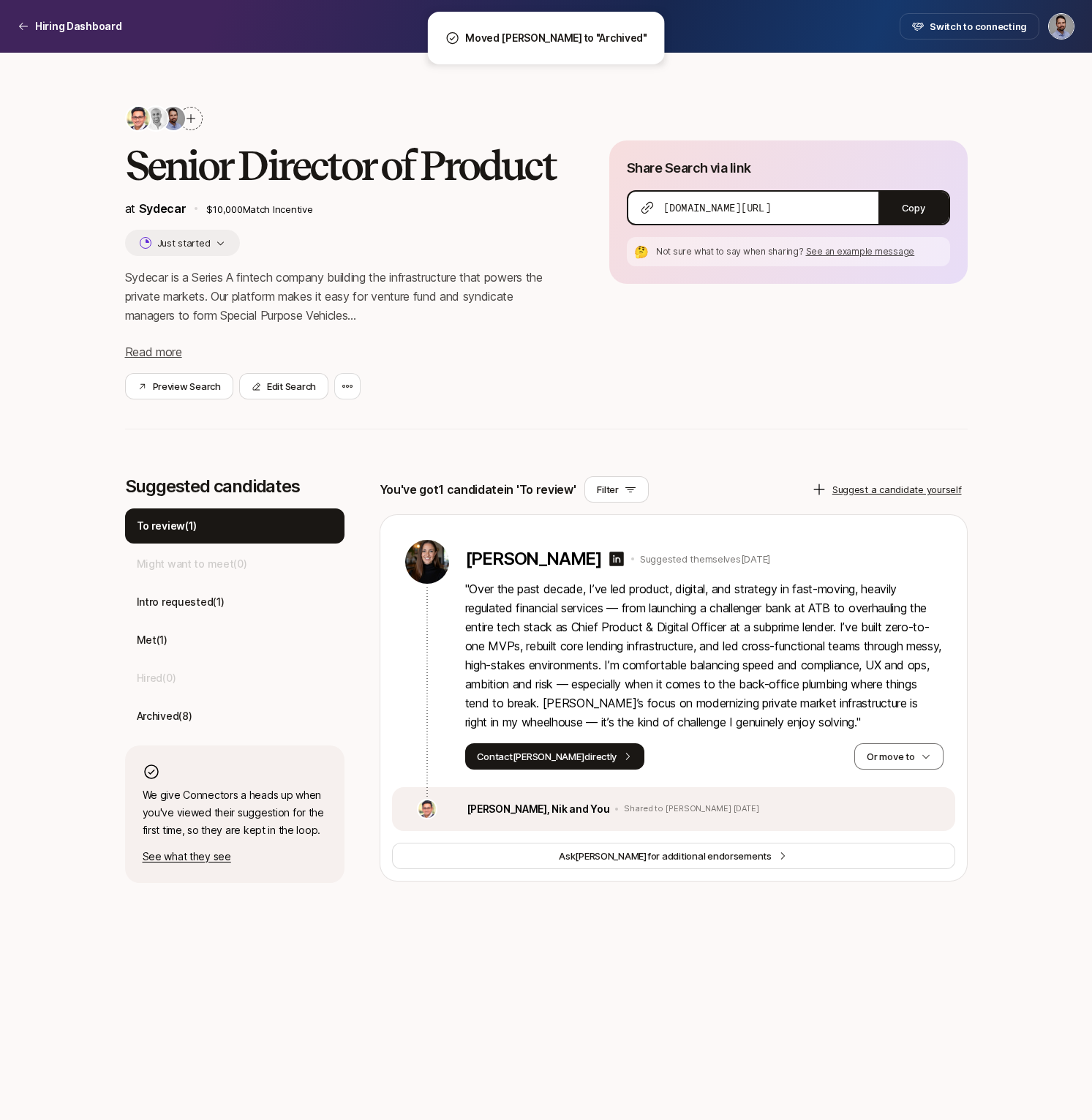
scroll to position [0, 0]
